Goal: Check status: Check status

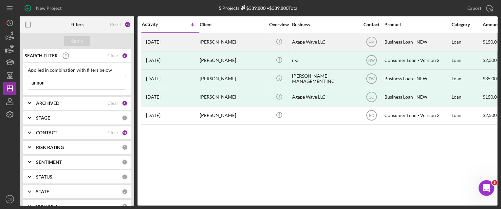
click at [160, 41] on time "[DATE]" at bounding box center [153, 41] width 14 height 5
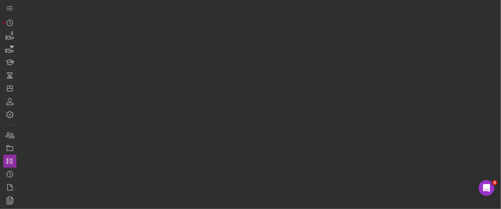
click at [170, 41] on div at bounding box center [259, 102] width 478 height 205
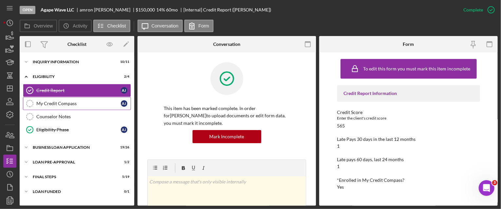
click at [44, 101] on div "My Credit Compass" at bounding box center [78, 103] width 84 height 5
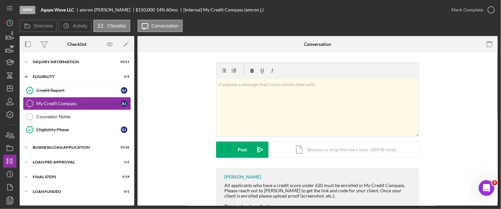
click at [180, 160] on div "v Color teal Color pink Remove color Add row above Add row below Add column bef…" at bounding box center [317, 114] width 340 height 105
click at [457, 124] on div "v Color teal Color pink Remove color Add row above Add row below Add column bef…" at bounding box center [317, 114] width 340 height 105
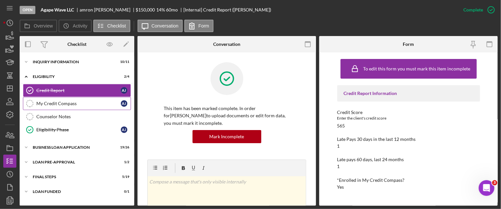
click at [41, 101] on div "My Credit Compass" at bounding box center [78, 103] width 84 height 5
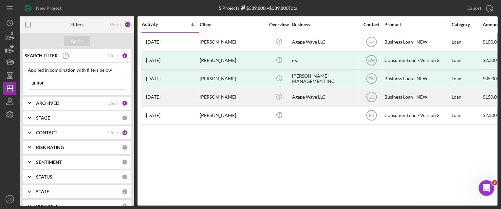
click at [151, 95] on time "[DATE]" at bounding box center [153, 96] width 14 height 5
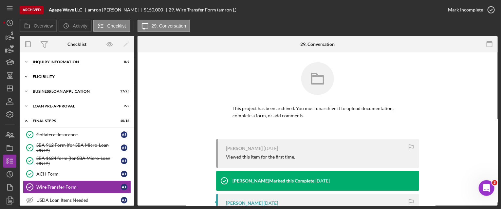
click at [25, 76] on icon "Icon/Expander" at bounding box center [26, 76] width 13 height 13
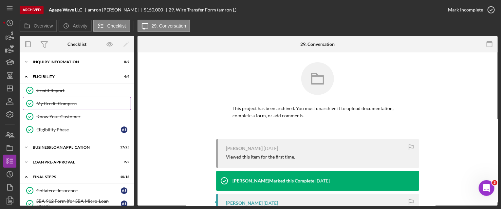
click at [39, 104] on div "My Credit Compass" at bounding box center [83, 103] width 94 height 5
